Goal: Task Accomplishment & Management: Complete application form

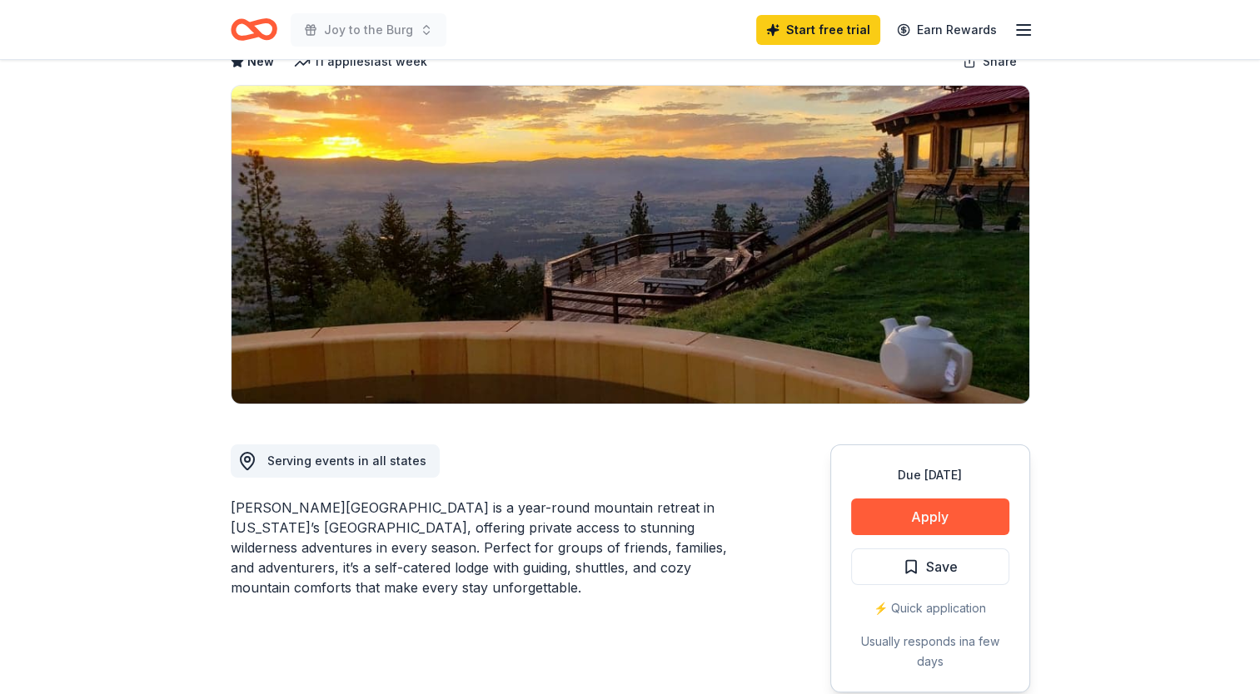
scroll to position [147, 0]
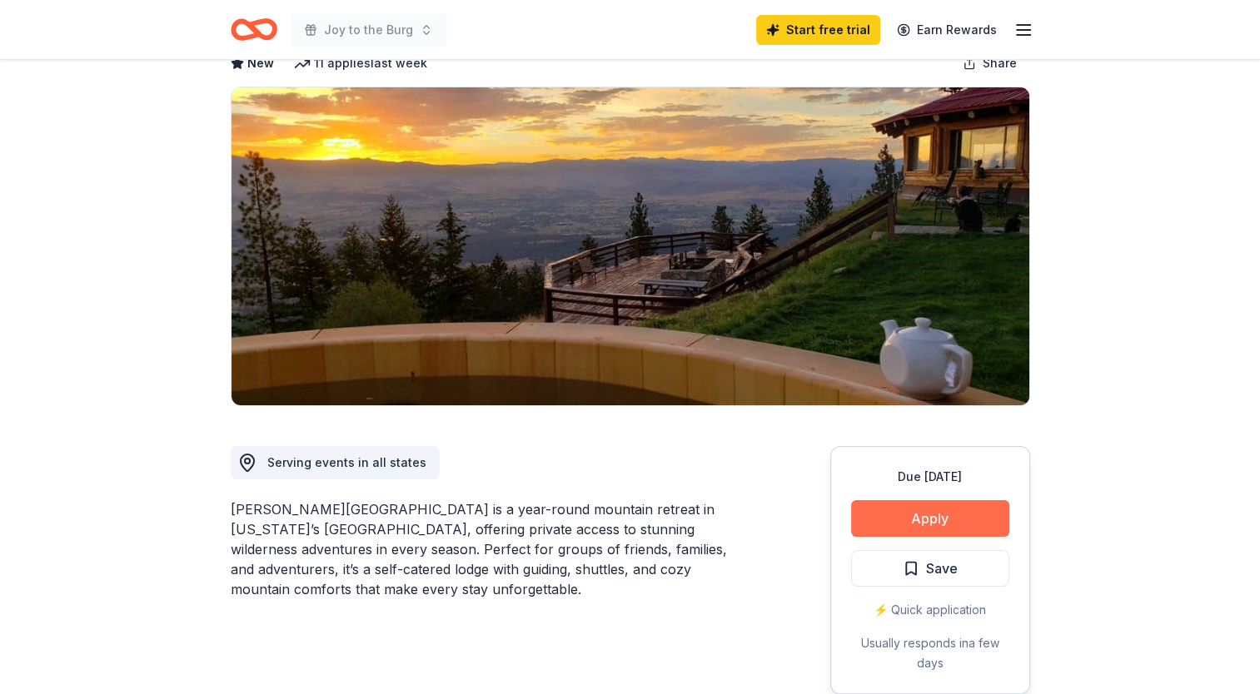
click at [924, 500] on button "Apply" at bounding box center [930, 518] width 158 height 37
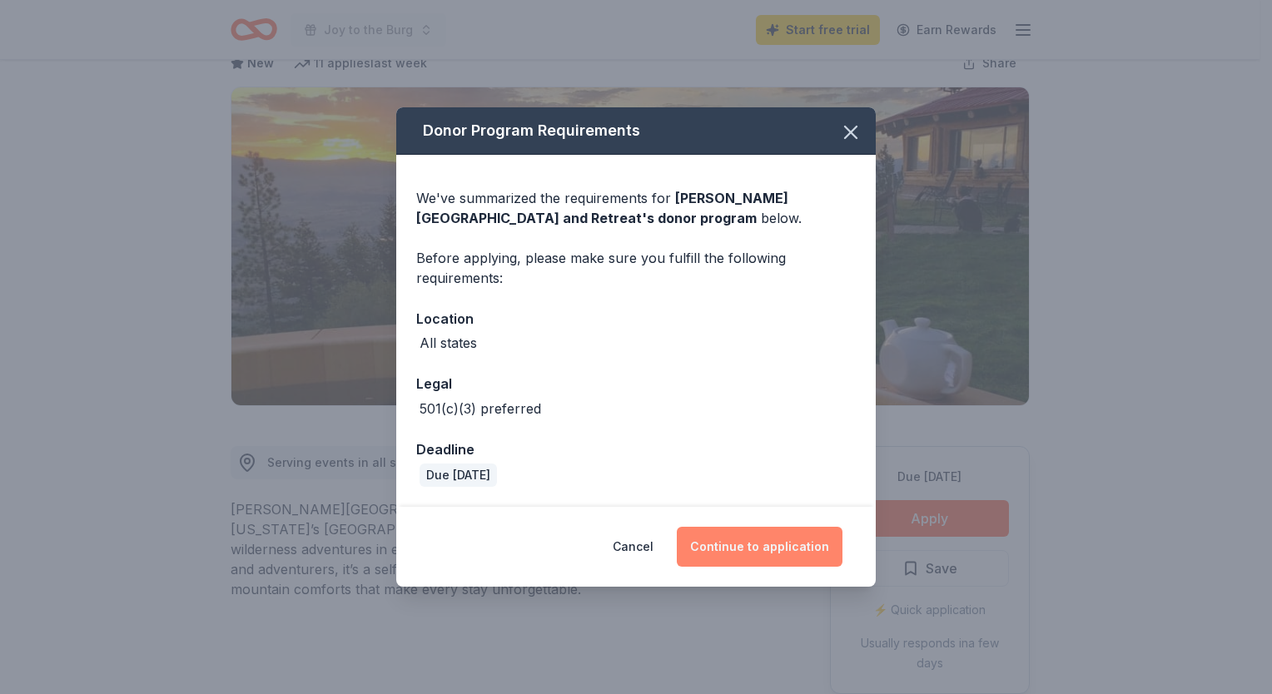
click at [762, 544] on button "Continue to application" at bounding box center [760, 547] width 166 height 40
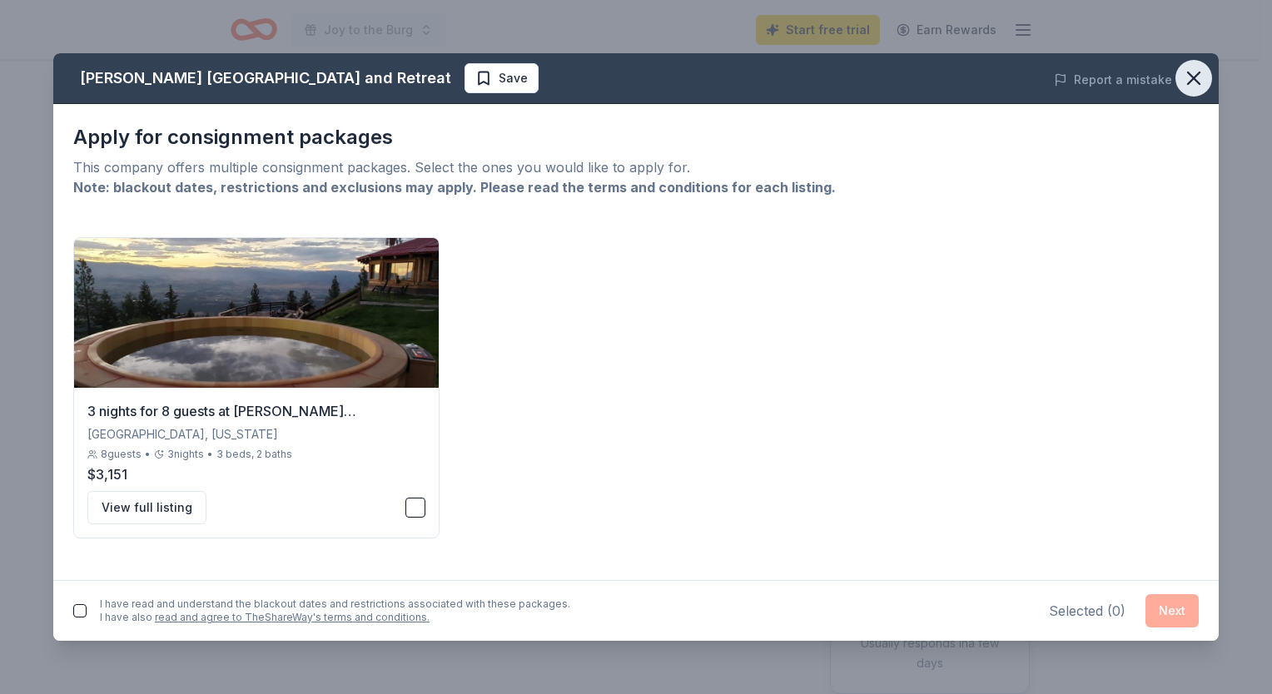
click at [1193, 78] on icon "button" at bounding box center [1194, 78] width 12 height 12
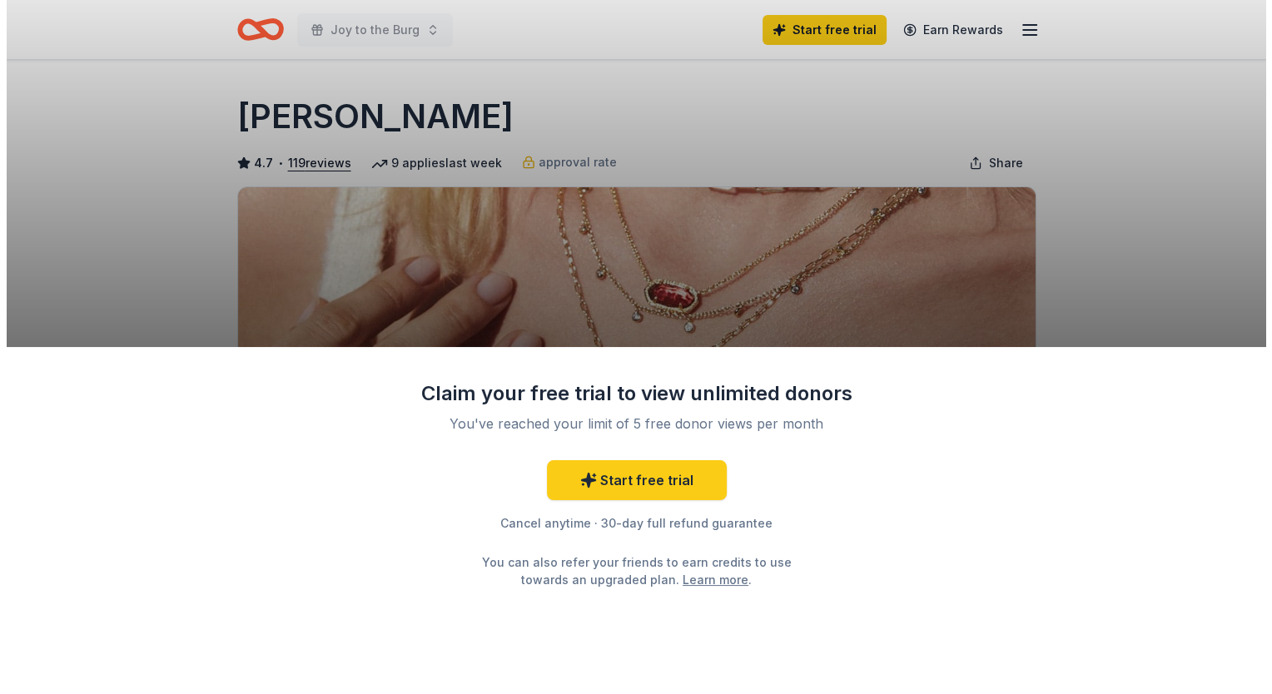
scroll to position [78, 0]
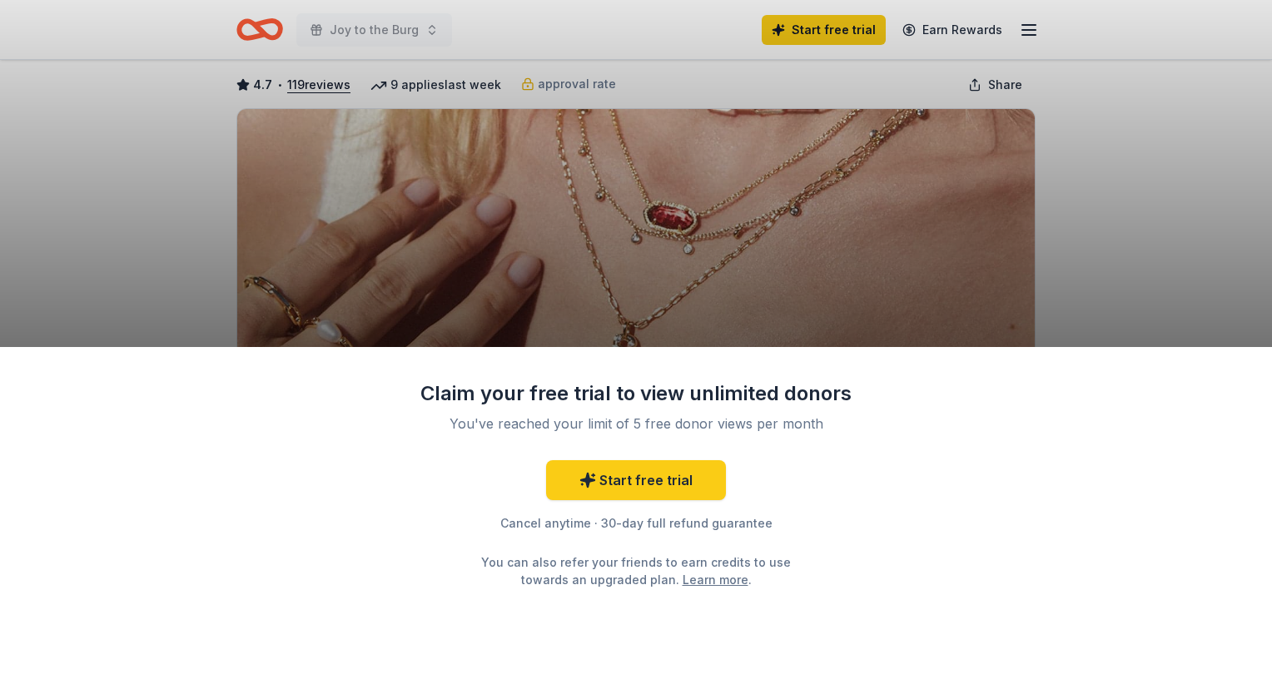
click at [1119, 278] on div "Claim your free trial to view unlimited donors You've reached your limit of 5 f…" at bounding box center [636, 347] width 1272 height 694
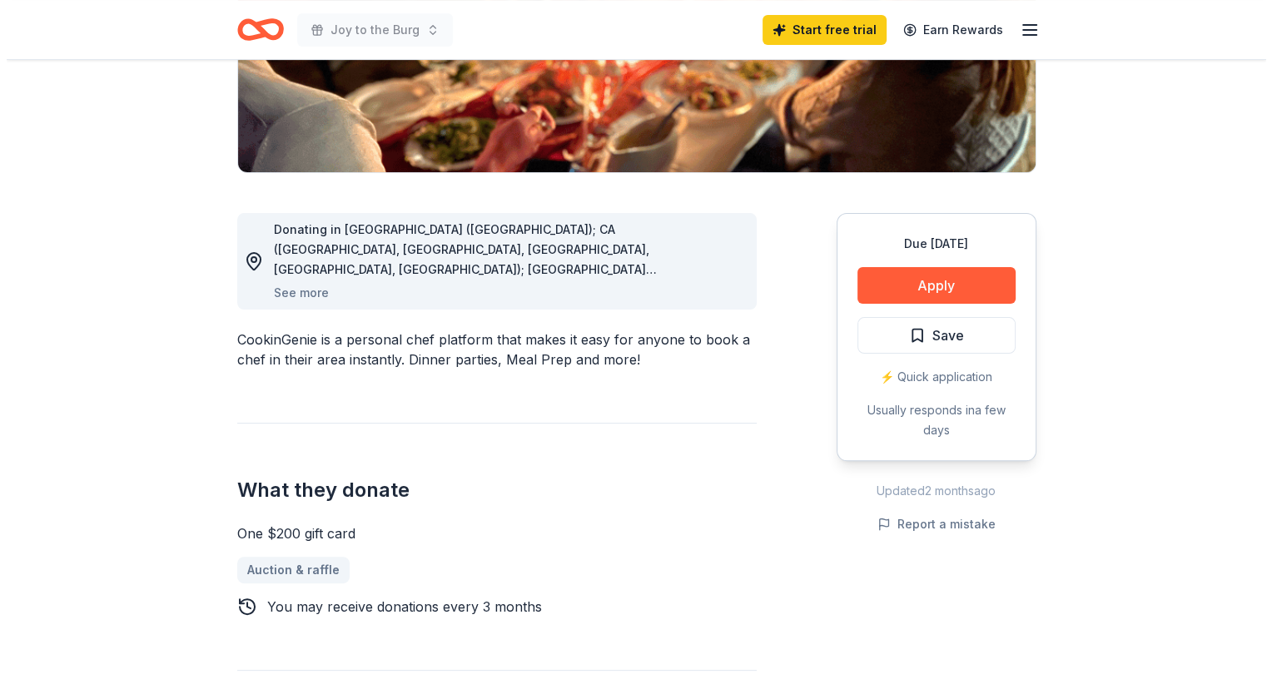
scroll to position [332, 0]
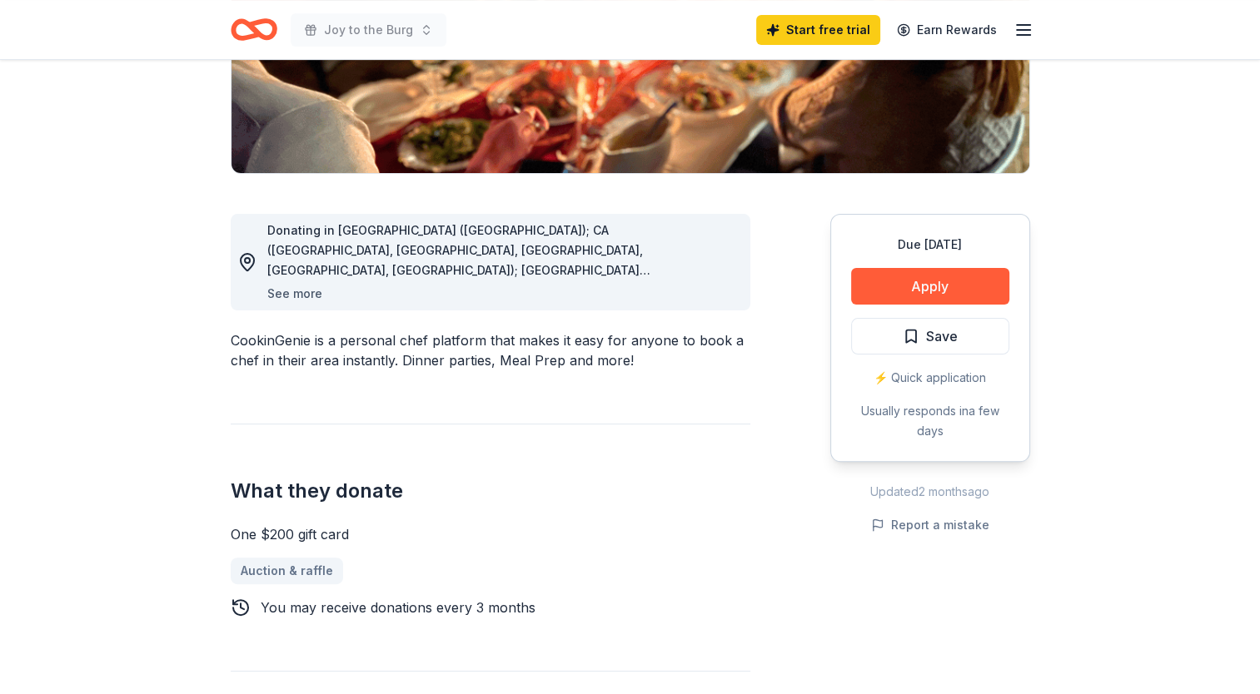
click at [273, 296] on button "See more" at bounding box center [294, 294] width 55 height 20
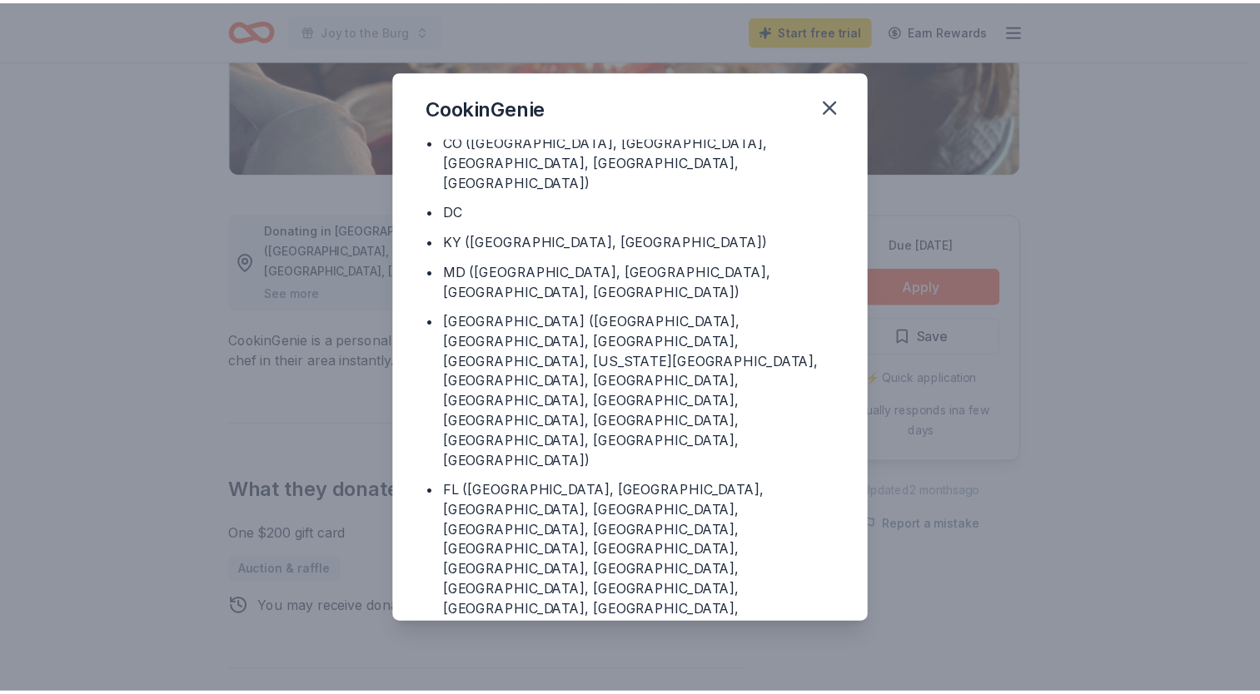
scroll to position [132, 0]
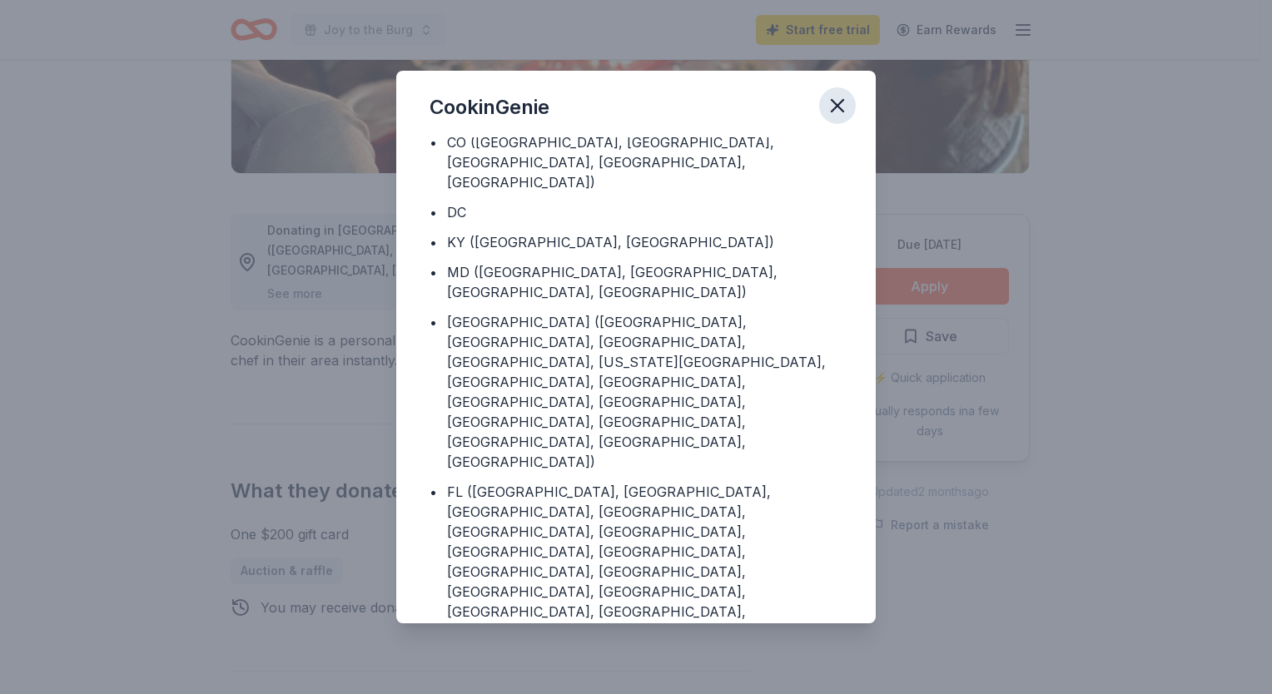
click at [829, 104] on icon "button" at bounding box center [837, 105] width 23 height 23
